Goal: Task Accomplishment & Management: Manage account settings

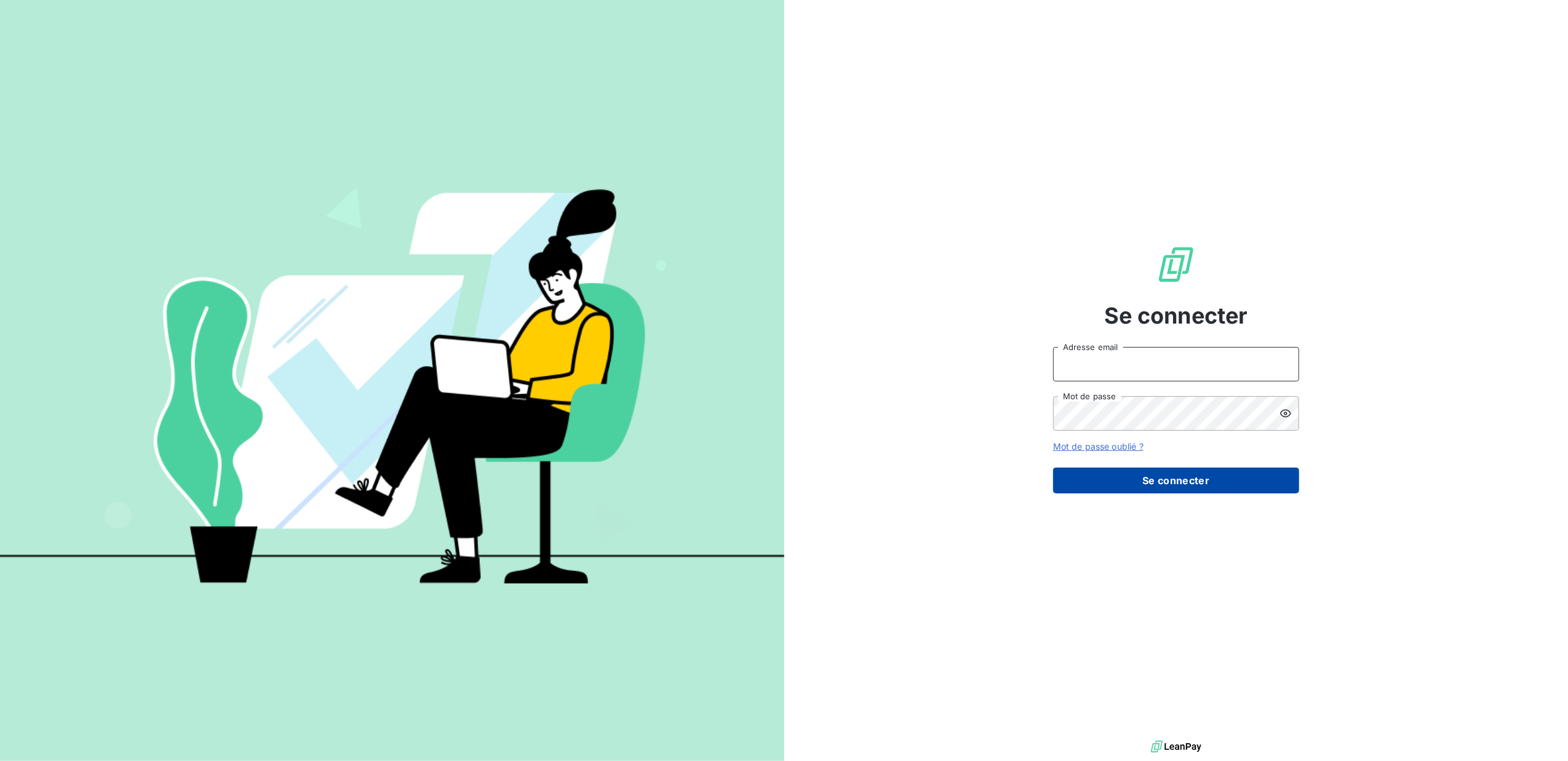
type input "[EMAIL_ADDRESS][DOMAIN_NAME]"
click at [1099, 492] on button "Se connecter" at bounding box center [1176, 480] width 246 height 26
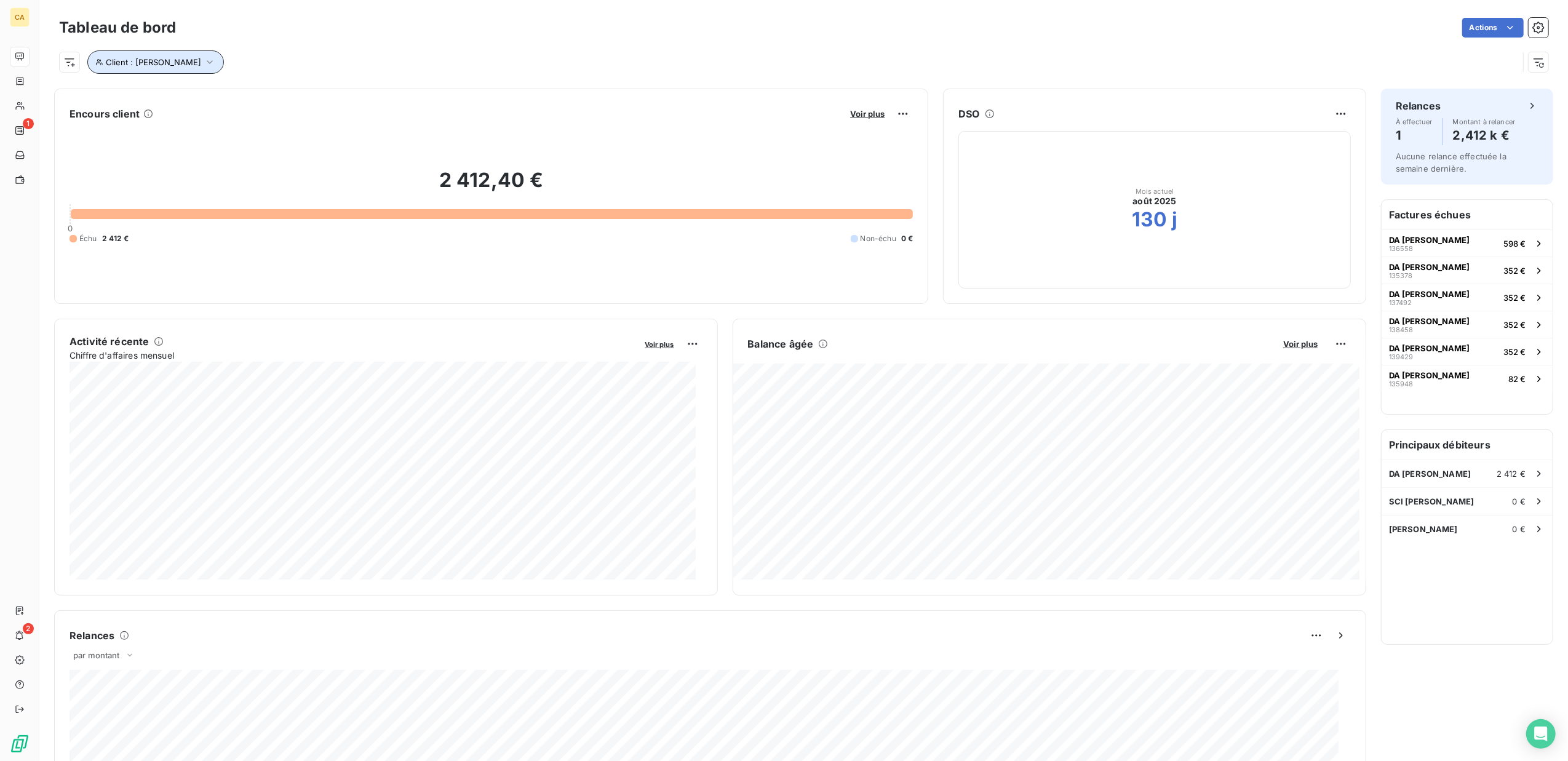
click at [203, 64] on icon "button" at bounding box center [209, 62] width 12 height 12
click at [270, 98] on div "Client Contient like da silva" at bounding box center [264, 95] width 337 height 26
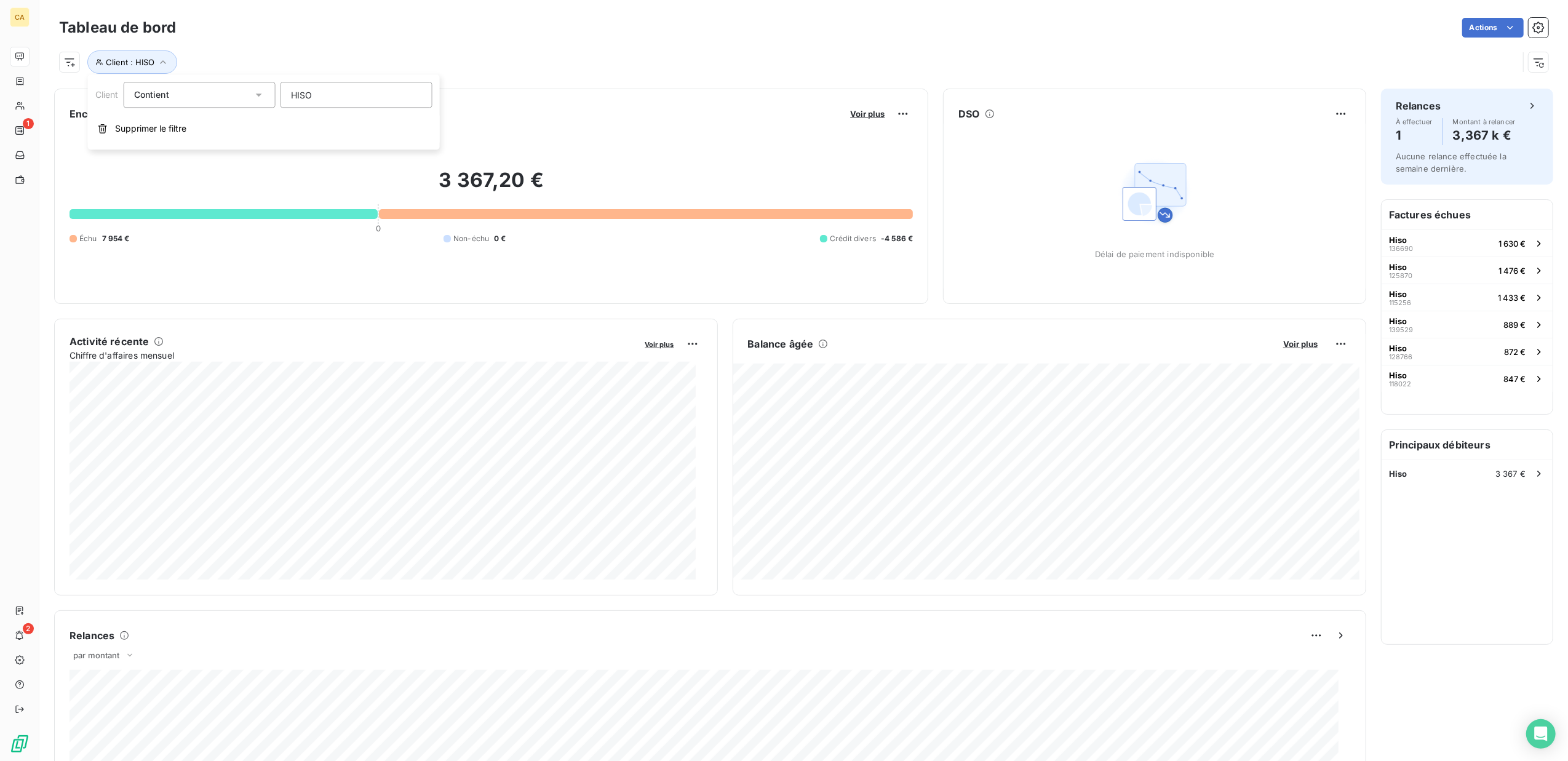
type input "HISO"
